Goal: Information Seeking & Learning: Learn about a topic

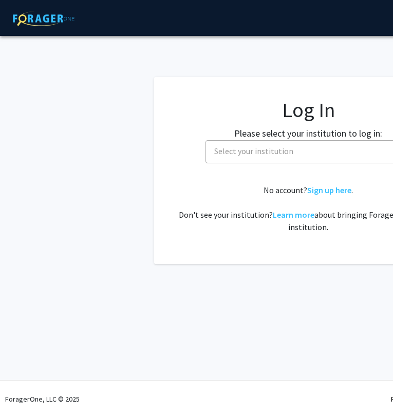
select select
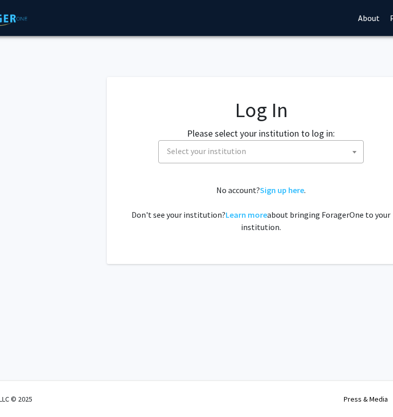
scroll to position [0, 48]
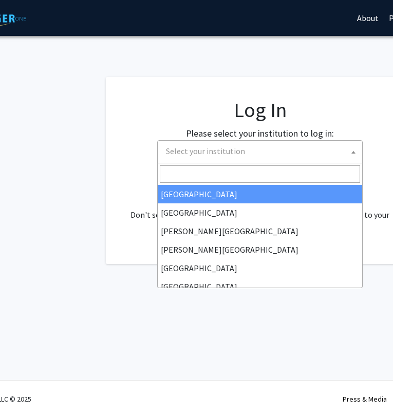
click at [203, 145] on span "Select your institution" at bounding box center [262, 151] width 200 height 21
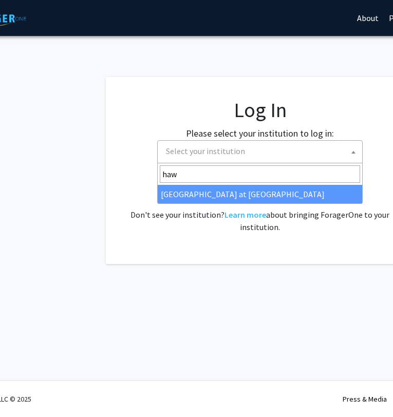
type input "hawa"
select select "18"
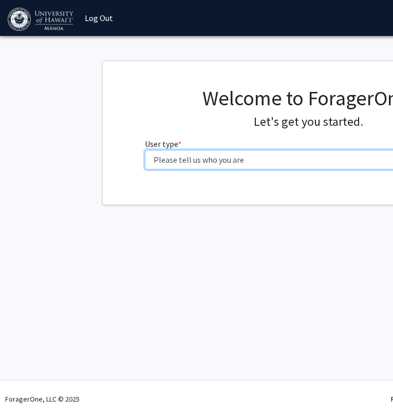
click at [196, 160] on select "Please tell us who you are Undergraduate Student Master's Student Doctoral Cand…" at bounding box center [308, 160] width 327 height 20
select select "1: undergrad"
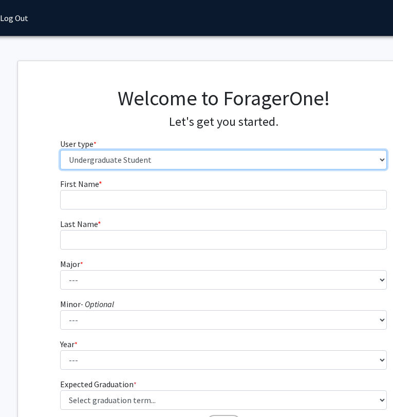
scroll to position [0, 86]
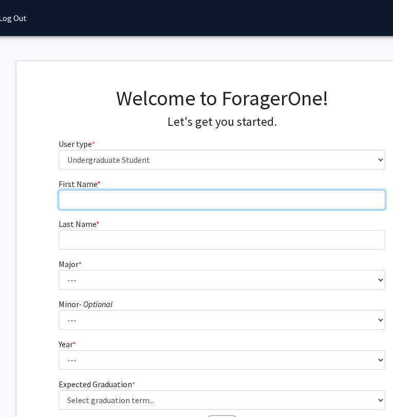
click at [100, 191] on input "First Name * required" at bounding box center [222, 200] width 327 height 20
type input "Kila"
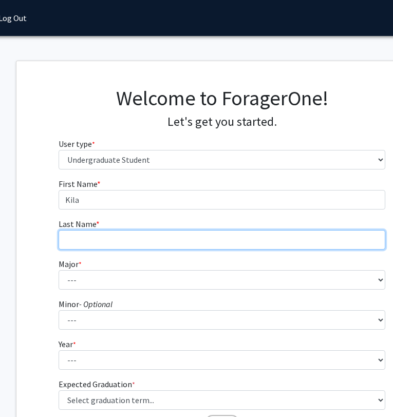
click at [97, 238] on input "Last Name * required" at bounding box center [222, 240] width 327 height 20
type input "Aisea"
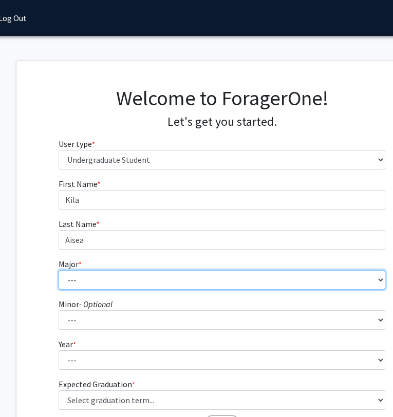
click at [90, 279] on select "--- Accounting American Studies Animal Sciences Anthropology Art Art History As…" at bounding box center [222, 280] width 327 height 20
select select "66: 1448"
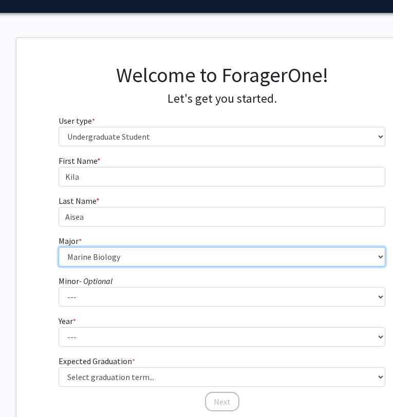
scroll to position [25, 86]
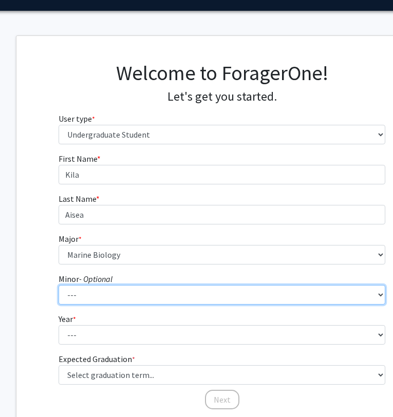
click at [112, 293] on select "--- American Studies Anthropology Art Art History Asian Studies Astronomy Astro…" at bounding box center [222, 295] width 327 height 20
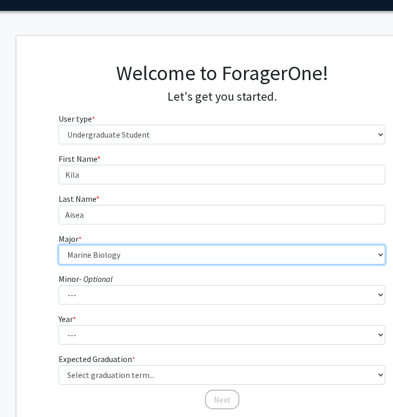
click at [127, 254] on select "--- Accounting American Studies Animal Sciences Anthropology Art Art History As…" at bounding box center [222, 255] width 327 height 20
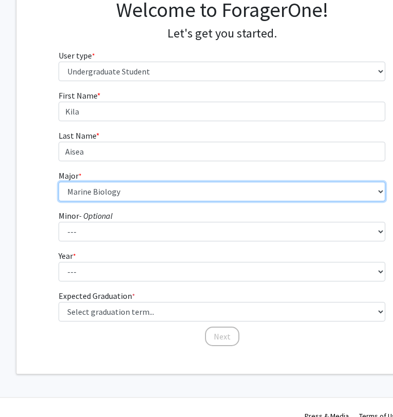
scroll to position [105, 86]
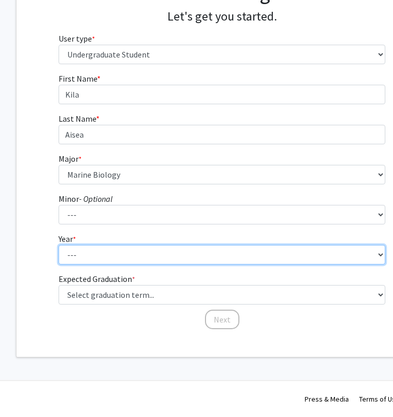
click at [84, 256] on select "--- First-year Sophomore Junior Senior Postbaccalaureate Certificate" at bounding box center [222, 255] width 327 height 20
select select "4: senior"
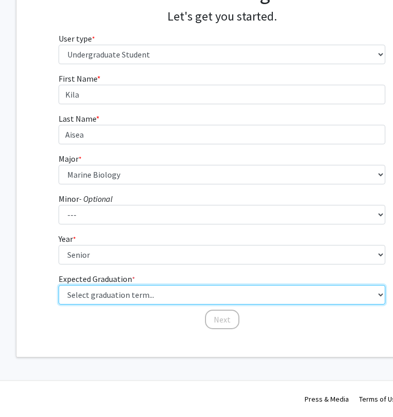
click at [88, 295] on select "Select graduation term... Spring 2025 Summer 2025 Fall 2025 Winter 2025 Spring …" at bounding box center [222, 295] width 327 height 20
select select "7: fall_2026"
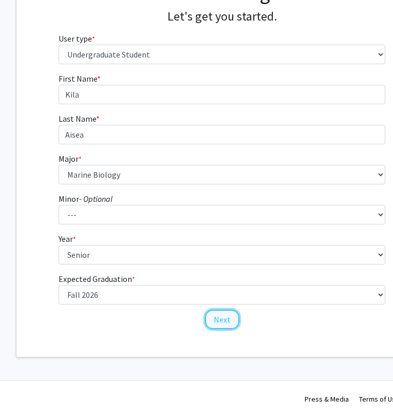
click at [219, 319] on button "Next" at bounding box center [222, 320] width 34 height 20
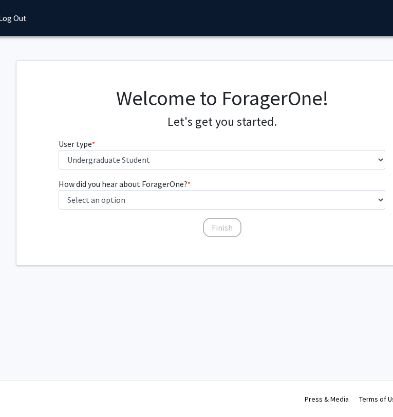
scroll to position [0, 86]
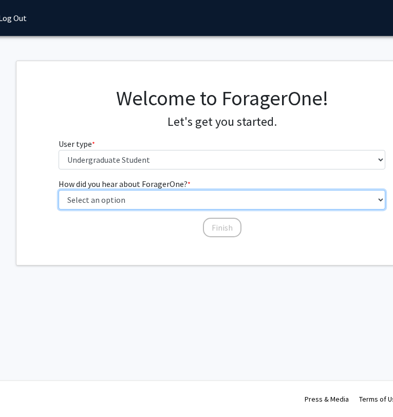
click at [161, 197] on select "Select an option Peer/student recommendation Faculty/staff recommendation Unive…" at bounding box center [222, 200] width 327 height 20
select select "1: peer_recommendation"
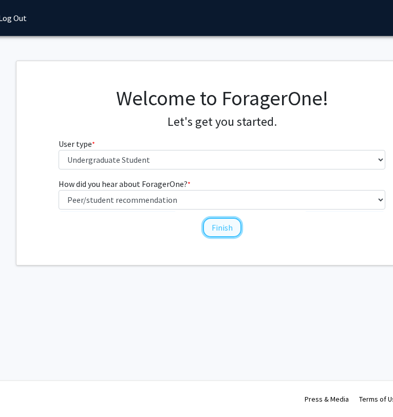
click at [225, 228] on button "Finish" at bounding box center [222, 228] width 39 height 20
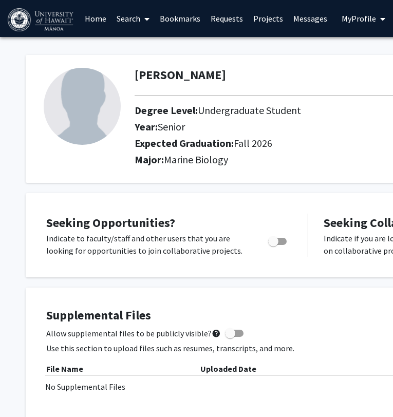
click at [119, 18] on link "Search" at bounding box center [132, 19] width 43 height 36
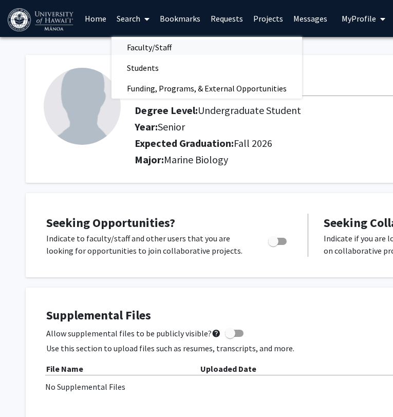
click at [126, 48] on span "Faculty/Staff" at bounding box center [148, 47] width 75 height 21
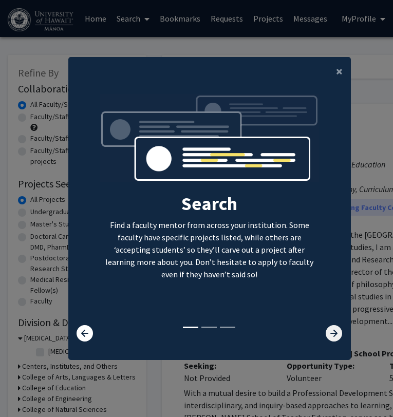
click at [328, 333] on icon at bounding box center [334, 333] width 16 height 16
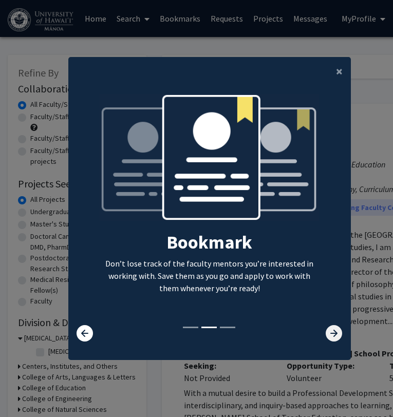
click at [328, 333] on icon at bounding box center [334, 333] width 16 height 16
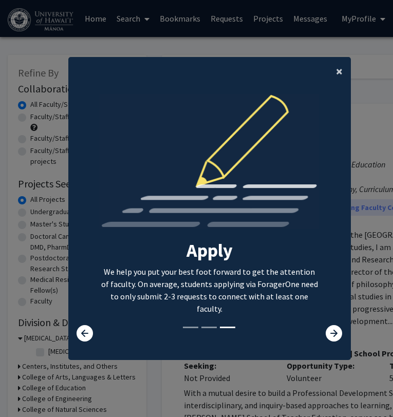
click at [342, 72] on button "×" at bounding box center [339, 71] width 23 height 29
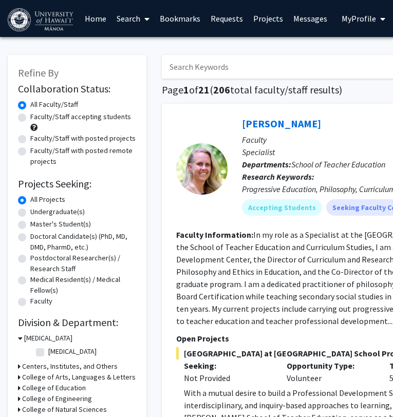
click at [30, 118] on label "Faculty/Staff accepting students" at bounding box center [80, 116] width 101 height 11
click at [30, 118] on input "Faculty/Staff accepting students" at bounding box center [33, 114] width 7 height 7
radio input "true"
click at [30, 211] on label "Undergraduate(s)" at bounding box center [57, 211] width 54 height 11
click at [30, 211] on input "Undergraduate(s)" at bounding box center [33, 209] width 7 height 7
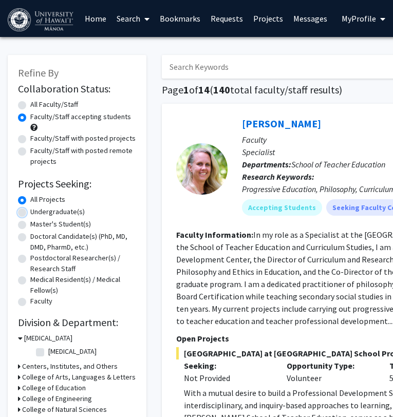
radio input "true"
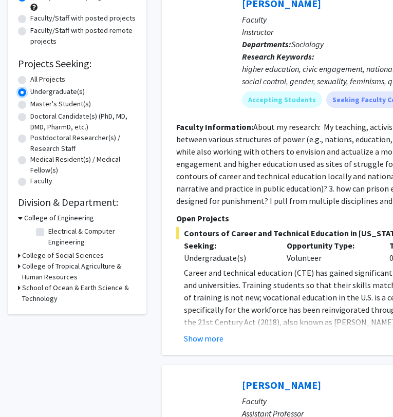
scroll to position [121, 0]
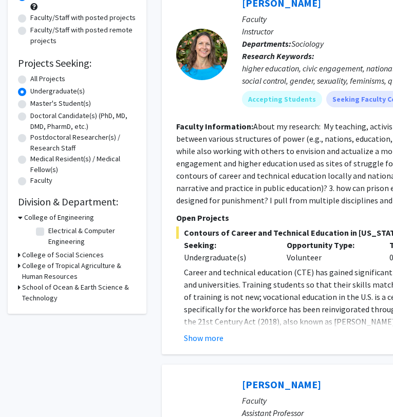
click at [63, 291] on h3 "School of Ocean & Earth Science & Technology" at bounding box center [79, 293] width 114 height 22
click at [63, 291] on h3 "School of Ocean & Earth Science & Technology" at bounding box center [80, 293] width 112 height 22
click at [49, 266] on h3 "College of Tropical Agriculture & Human Resources" at bounding box center [79, 271] width 114 height 22
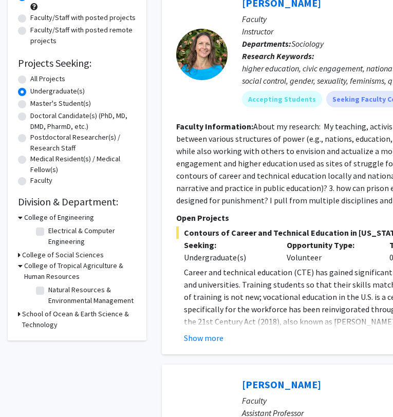
click at [49, 266] on h3 "College of Tropical Agriculture & Human Resources" at bounding box center [80, 271] width 112 height 22
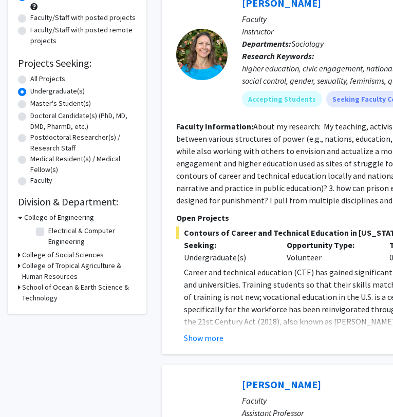
click at [45, 253] on h3 "College of Social Sciences" at bounding box center [63, 255] width 82 height 11
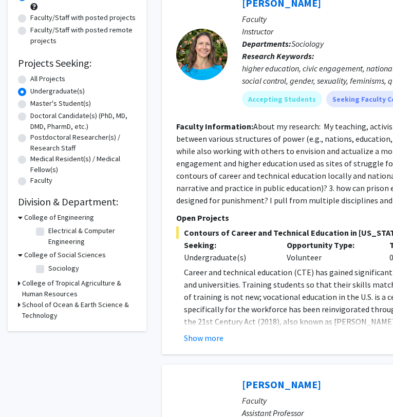
click at [44, 255] on h3 "College of Social Sciences" at bounding box center [65, 255] width 82 height 11
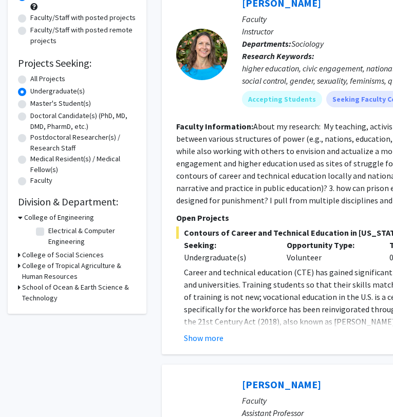
click at [38, 267] on h3 "College of Tropical Agriculture & Human Resources" at bounding box center [79, 271] width 114 height 22
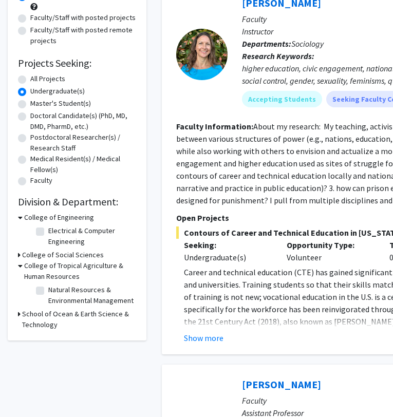
click at [35, 268] on h3 "College of Tropical Agriculture & Human Resources" at bounding box center [80, 271] width 112 height 22
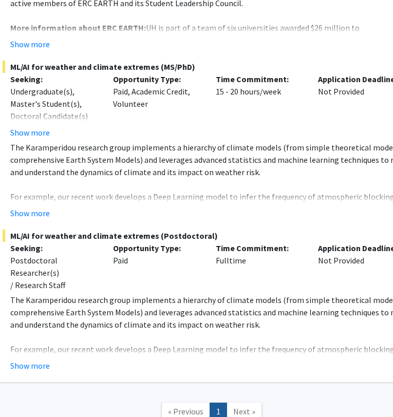
scroll to position [4012, 174]
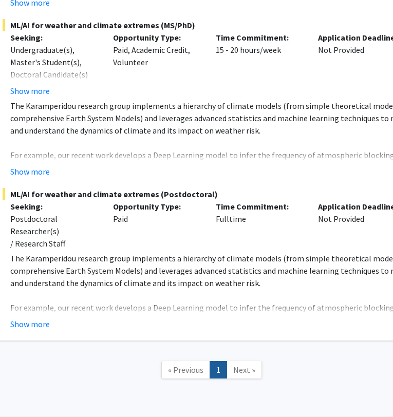
click at [247, 361] on link "Next »" at bounding box center [243, 370] width 35 height 18
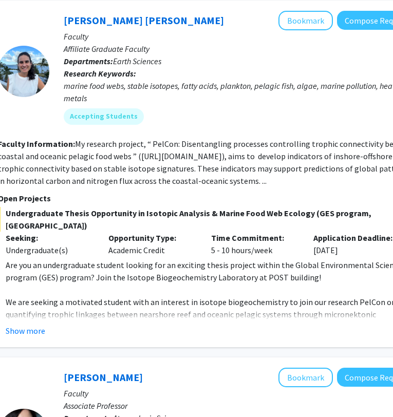
scroll to position [3082, 178]
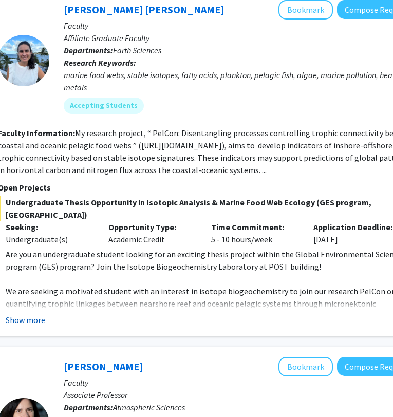
click at [36, 314] on button "Show more" at bounding box center [26, 320] width 40 height 12
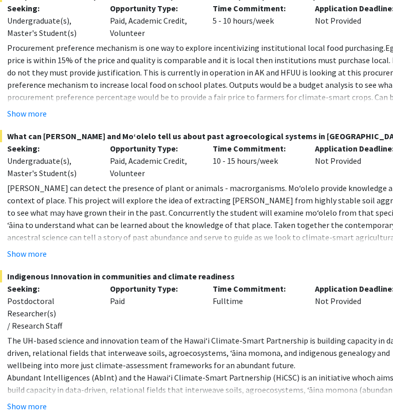
scroll to position [1533, 175]
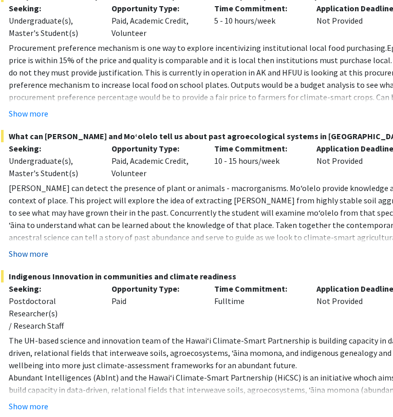
click at [33, 247] on button "Show more" at bounding box center [29, 253] width 40 height 12
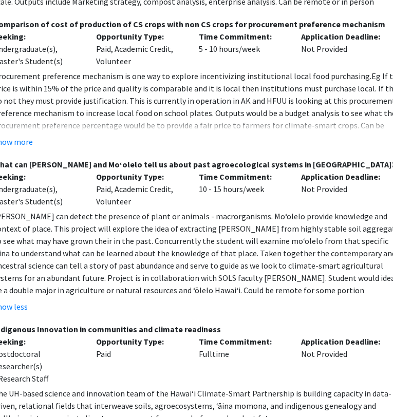
scroll to position [1505, 192]
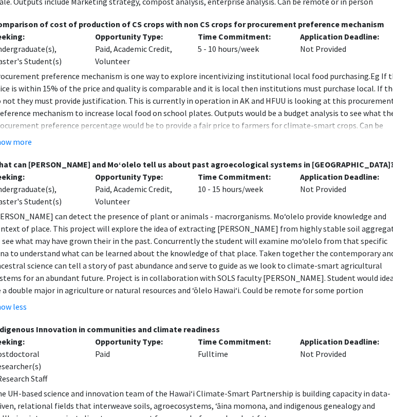
click at [101, 158] on span "What can eDNA and Moʻolelo tell us about past agroecological systems in Hawaiʻi?" at bounding box center [194, 164] width 418 height 12
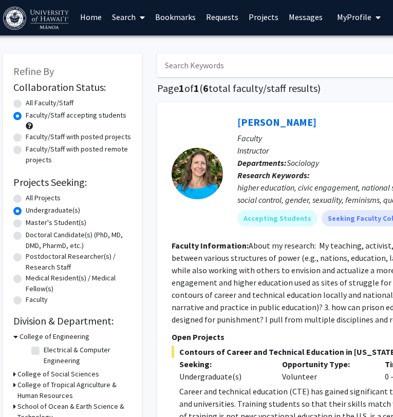
scroll to position [2, 0]
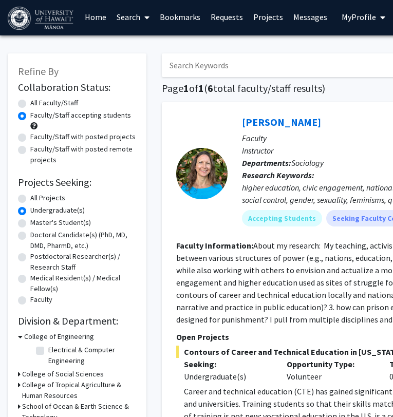
click at [135, 13] on link "Search" at bounding box center [132, 17] width 43 height 36
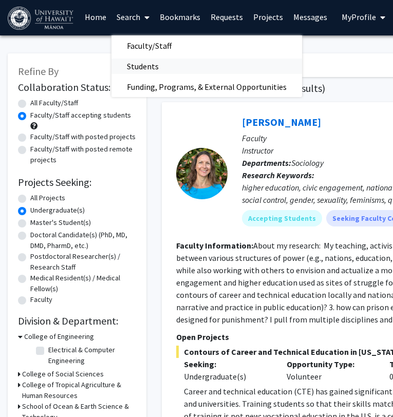
click at [138, 63] on span "Students" at bounding box center [142, 66] width 63 height 21
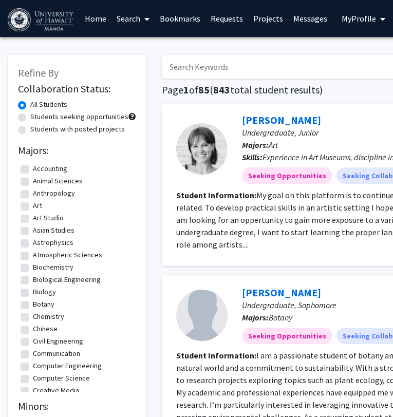
click at [130, 25] on link "Search" at bounding box center [132, 19] width 43 height 36
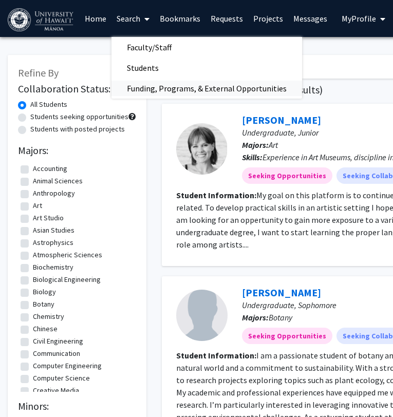
click at [147, 83] on span "Funding, Programs, & External Opportunities" at bounding box center [206, 88] width 190 height 21
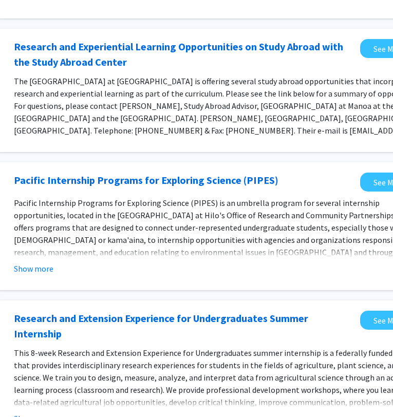
scroll to position [225, 163]
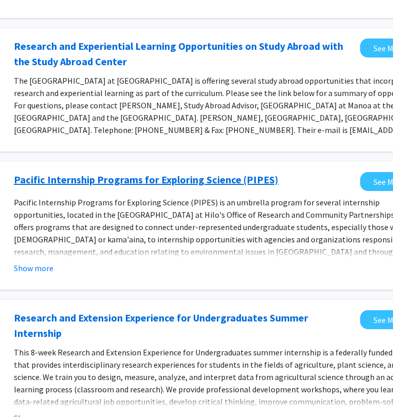
click at [159, 172] on link "Pacific Internship Programs for Exploring Science (PIPES)" at bounding box center [146, 179] width 264 height 15
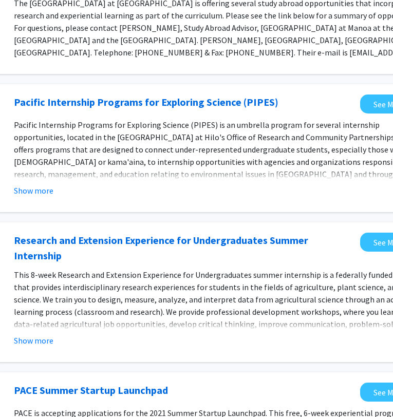
scroll to position [309, 163]
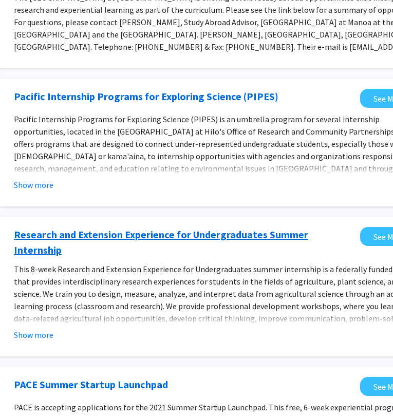
click at [138, 227] on link "Research and Extension Experience for Undergraduates Summer Internship" at bounding box center [184, 242] width 341 height 31
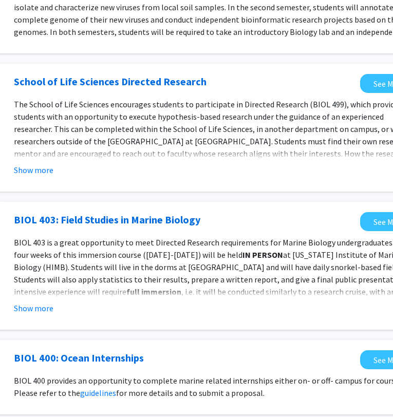
scroll to position [1030, 163]
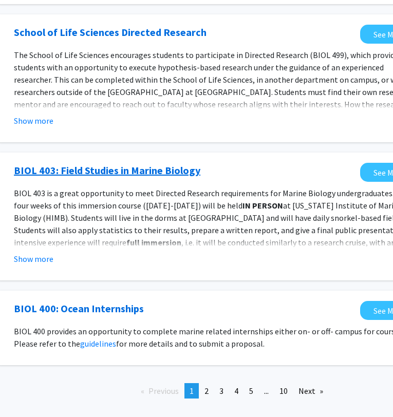
click at [165, 163] on link "BIOL 403: Field Studies in Marine Biology" at bounding box center [107, 170] width 186 height 15
